Goal: Information Seeking & Learning: Learn about a topic

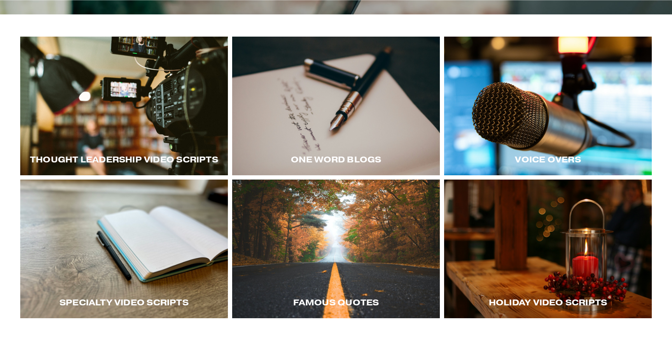
scroll to position [124, 0]
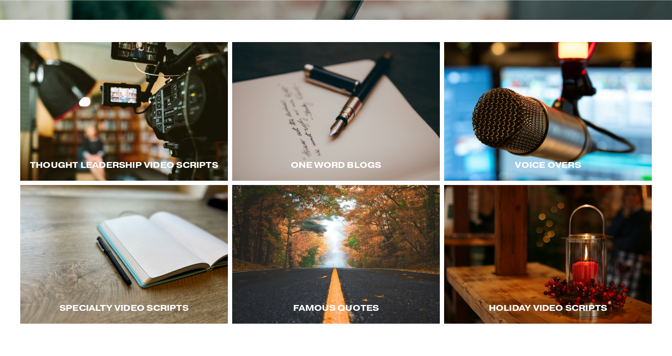
click at [135, 130] on div at bounding box center [124, 111] width 208 height 139
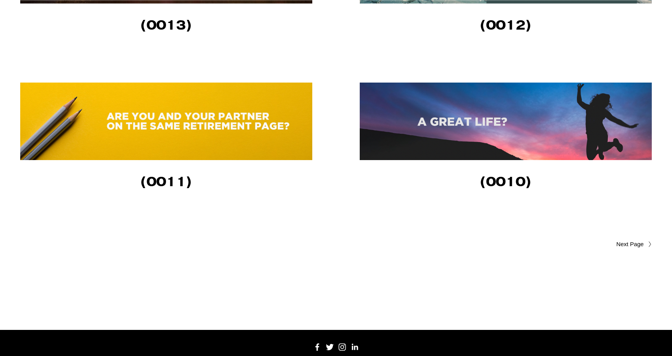
scroll to position [1626, 0]
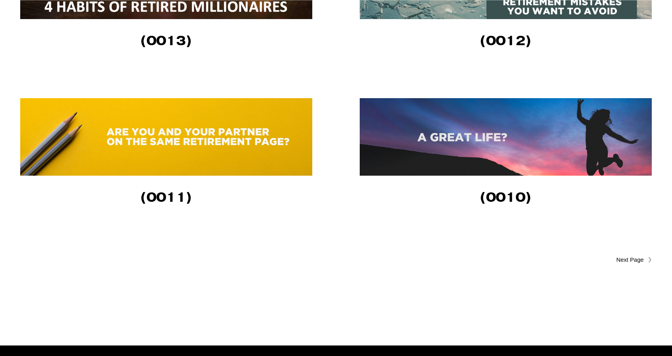
click at [190, 135] on img at bounding box center [167, 136] width 294 height 77
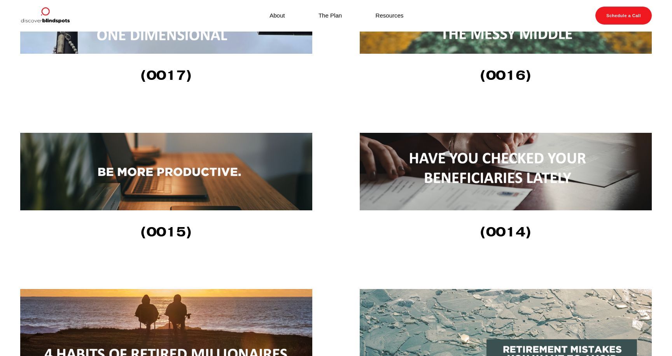
scroll to position [1222, 0]
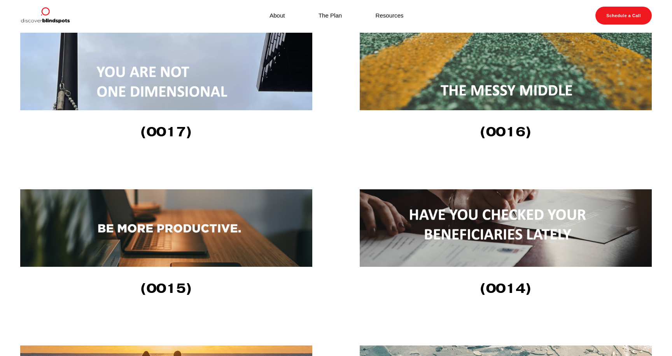
click at [243, 229] on img at bounding box center [167, 227] width 294 height 77
click at [213, 80] on img at bounding box center [167, 71] width 294 height 77
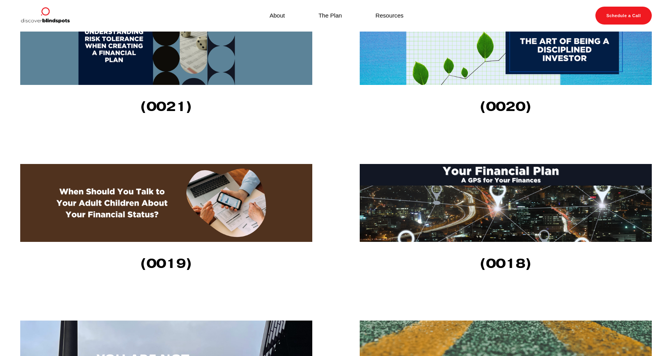
scroll to position [910, 0]
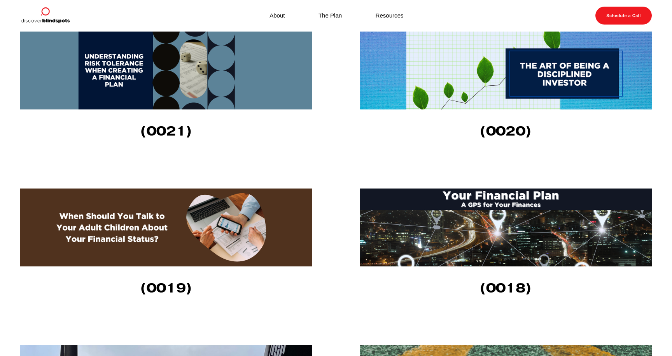
click at [506, 240] on img at bounding box center [506, 227] width 292 height 78
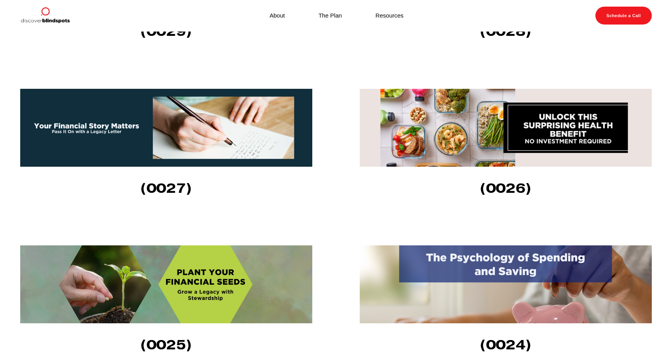
scroll to position [363, 0]
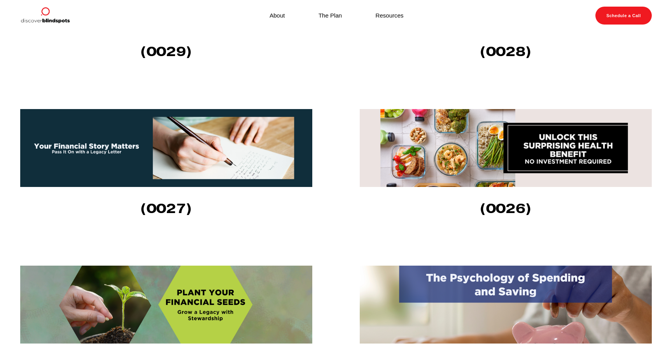
click at [125, 155] on img at bounding box center [166, 148] width 292 height 78
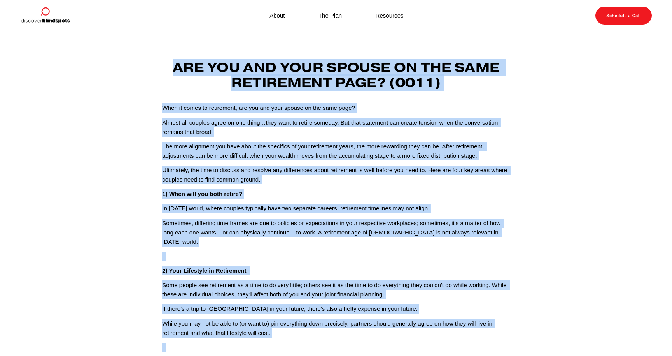
drag, startPoint x: 440, startPoint y: 202, endPoint x: 160, endPoint y: 70, distance: 309.2
click at [160, 70] on div "Are you and your spouse on the same retirement page? (0011) When it comes to re…" at bounding box center [336, 306] width 361 height 492
copy div "Lor ips dol sita consec ad eli sedd eiusmodtem inci? (8040) Utla et dolor ma al…"
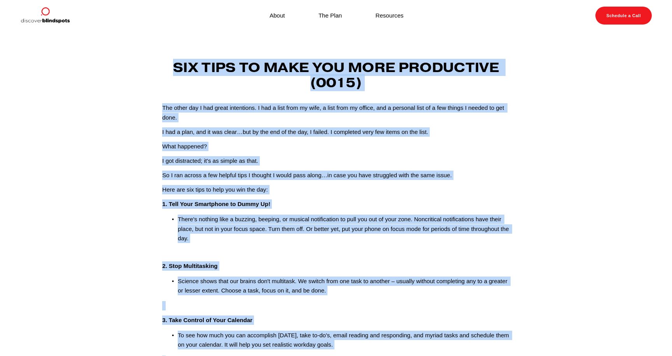
drag, startPoint x: 398, startPoint y: 272, endPoint x: 176, endPoint y: 65, distance: 303.2
click at [176, 66] on div "Six Tips to Make You More Productive (0015) The other day I had great intention…" at bounding box center [336, 342] width 361 height 565
copy div "Six Tips to Make You More Productive (0015) The other day I had great intention…"
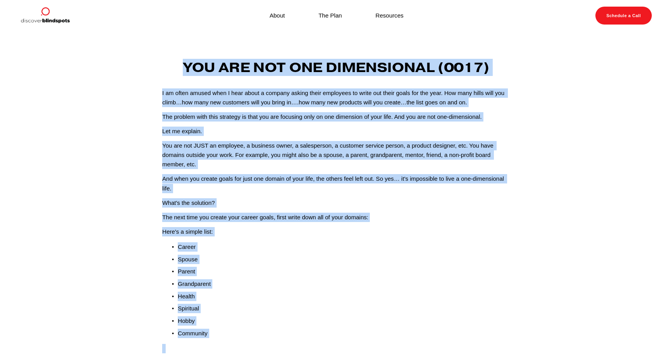
drag, startPoint x: 500, startPoint y: 161, endPoint x: 175, endPoint y: 56, distance: 341.5
click at [175, 56] on div "Feb 7 Written By Fletcher Riddle You Are Not One Dimensional (0017) I am often …" at bounding box center [336, 241] width 348 height 379
copy div "You Are Not One Dimensional (0017) I am often amused when I hear about a compan…"
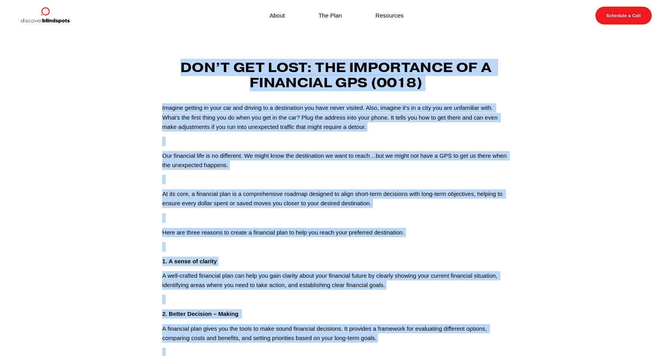
drag, startPoint x: 281, startPoint y: 211, endPoint x: 183, endPoint y: 70, distance: 171.5
click at [183, 70] on div "Don’t Get Lost: The Importance of a Financial GPS (0018) Imagine getting in you…" at bounding box center [336, 271] width 361 height 423
copy div "Lor’i Dol Sita: Con Adipiscing el s Doeiusmod TEM (4450) Incidid utlabor et dol…"
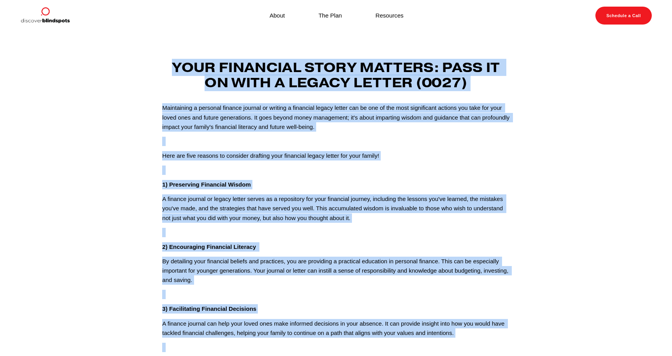
drag, startPoint x: 293, startPoint y: 183, endPoint x: 169, endPoint y: 61, distance: 174.2
click at [169, 61] on div "Your Financial Story Matters: Pass It On with a Legacy Letter (0027) Maintainin…" at bounding box center [336, 307] width 361 height 494
copy div "Lore Ipsumdolo Sitam Consect: Adip El Se doei t Incidi Utlabo (0964) Etdolorema…"
